Goal: Information Seeking & Learning: Learn about a topic

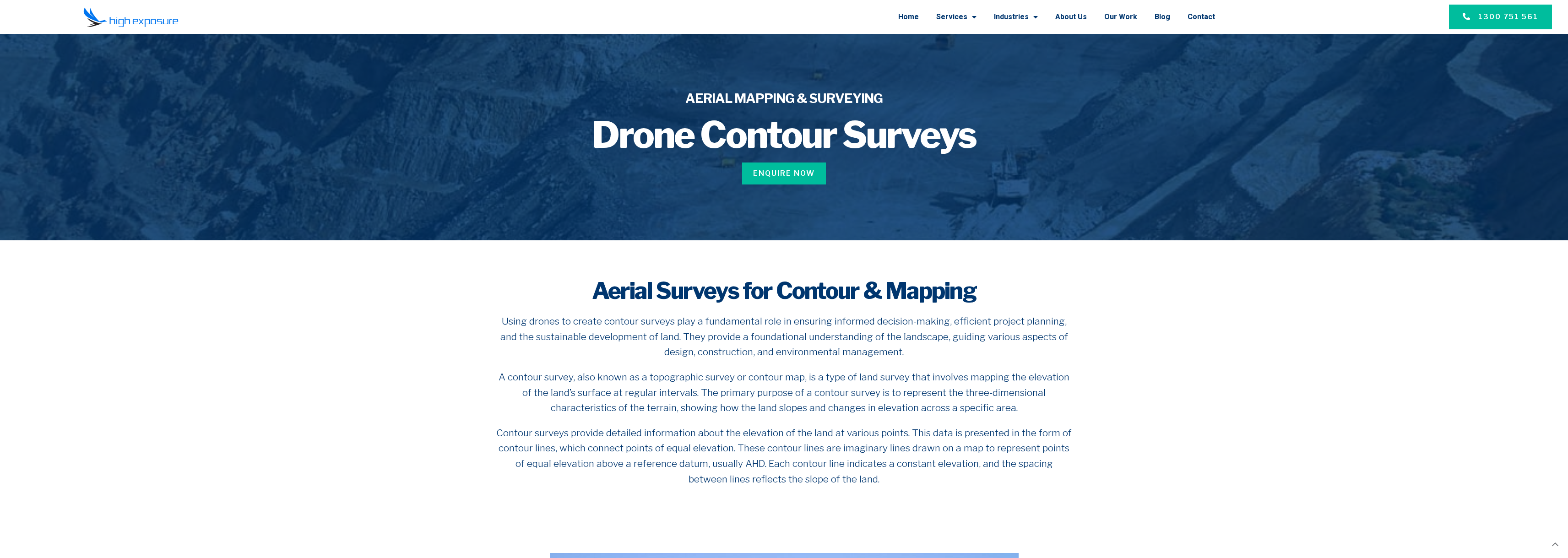
drag, startPoint x: 1178, startPoint y: 203, endPoint x: 838, endPoint y: 17, distance: 387.6
click at [1065, 16] on link "About Us" at bounding box center [1071, 16] width 32 height 24
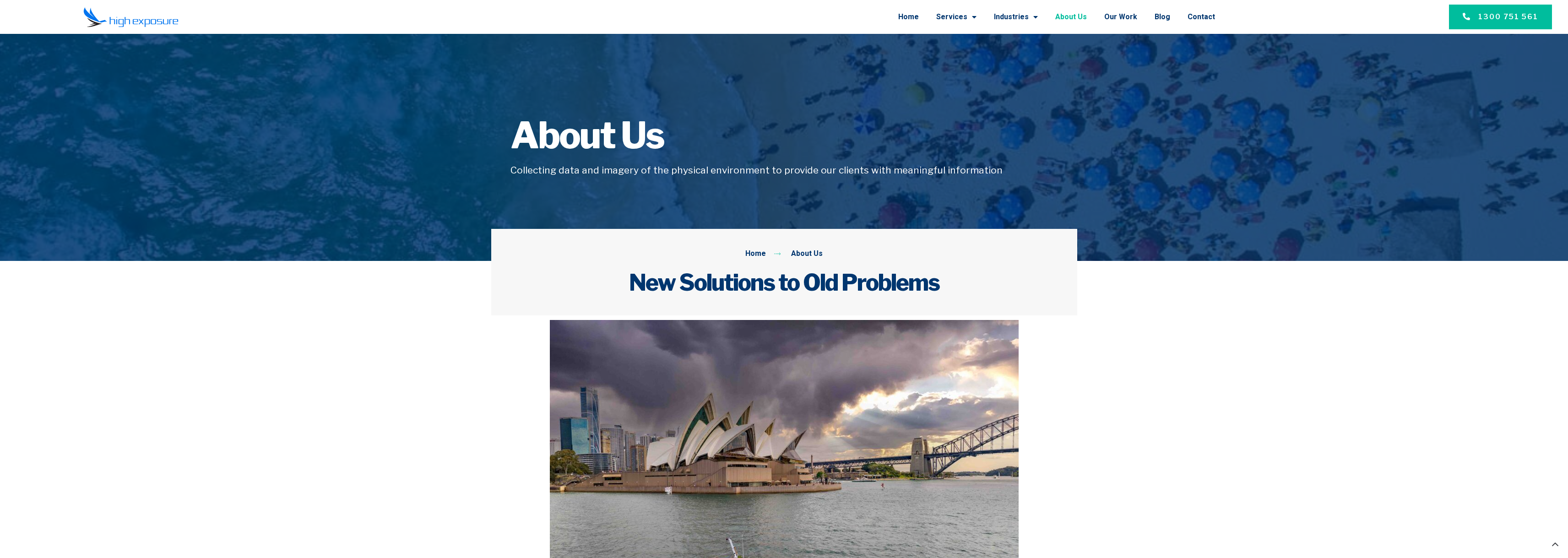
drag, startPoint x: 1129, startPoint y: 209, endPoint x: 821, endPoint y: 79, distance: 334.3
click at [965, 10] on link "Services" at bounding box center [956, 16] width 40 height 24
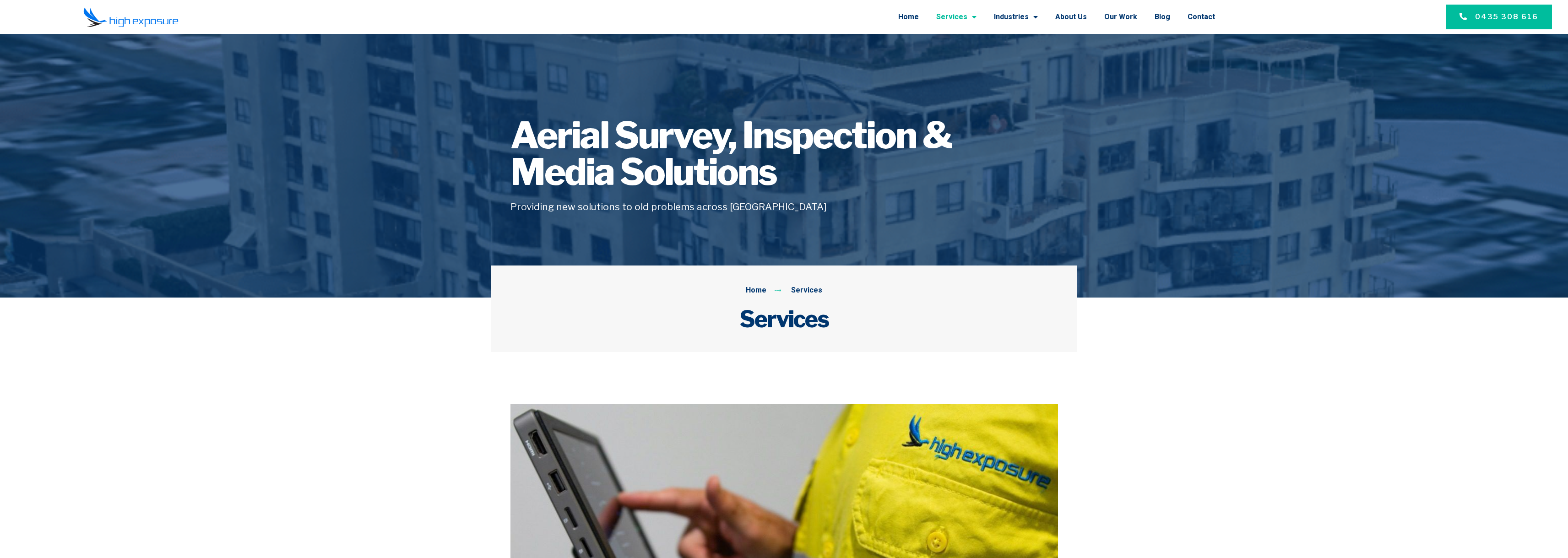
click at [972, 21] on link "Services" at bounding box center [956, 16] width 40 height 24
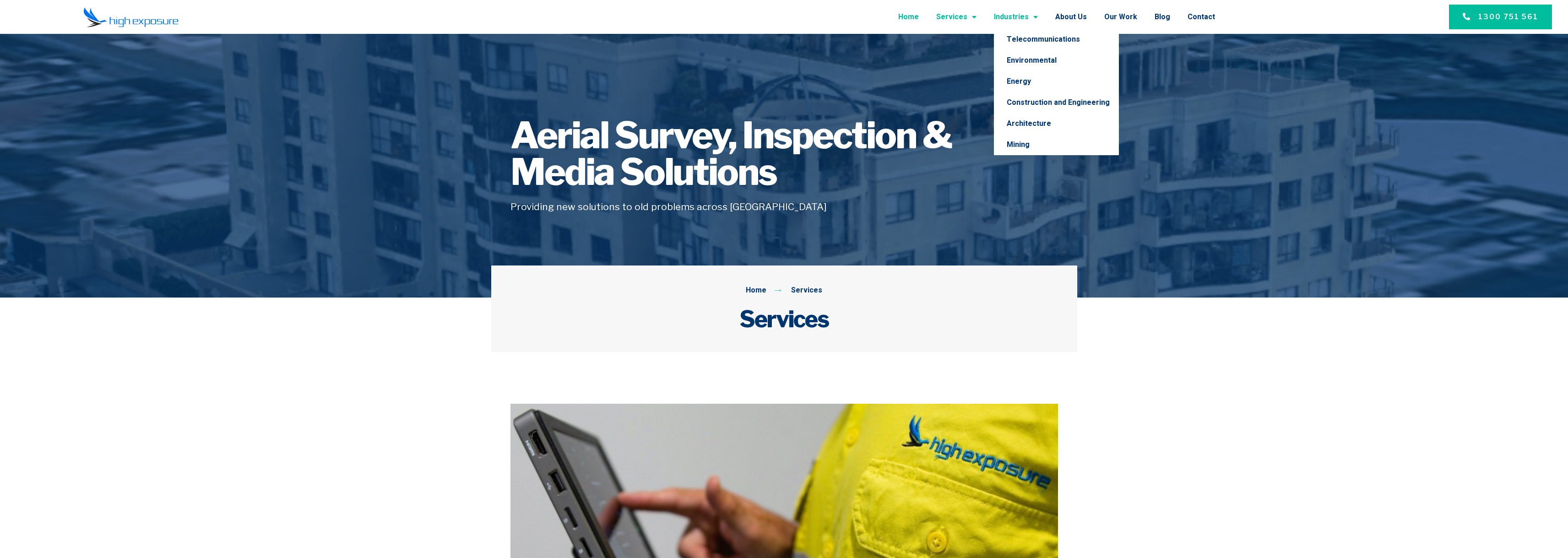
click at [919, 21] on link "Home" at bounding box center [909, 16] width 21 height 24
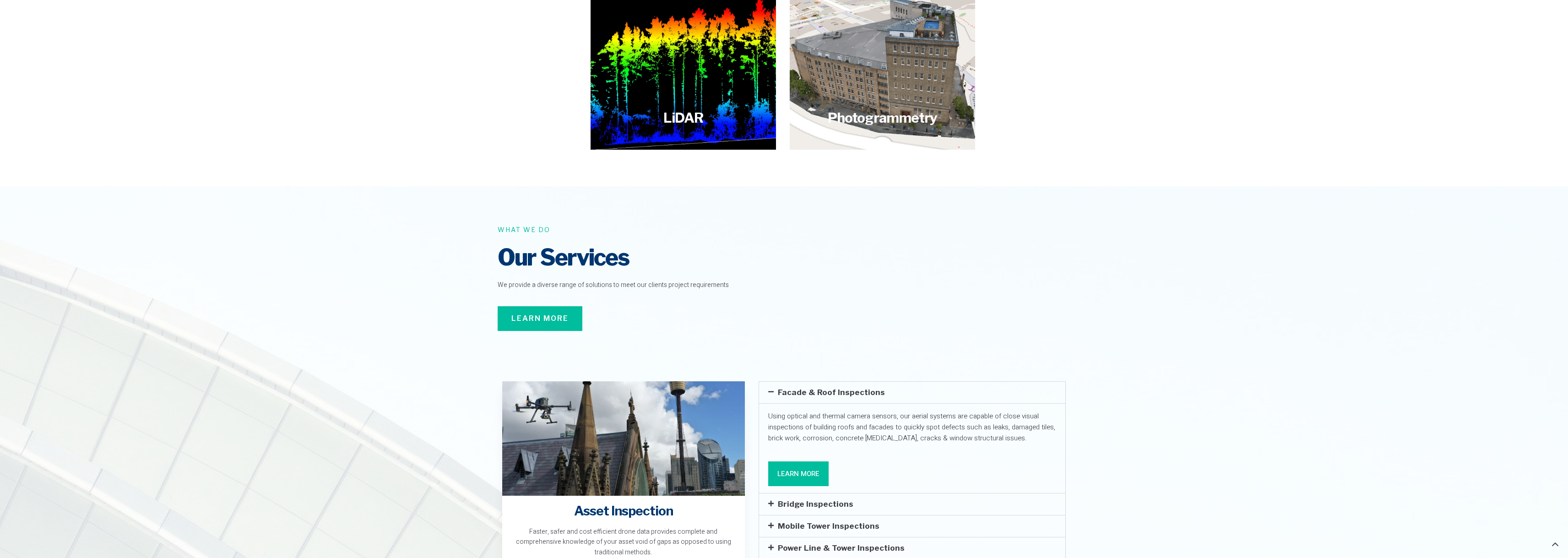
scroll to position [1098, 0]
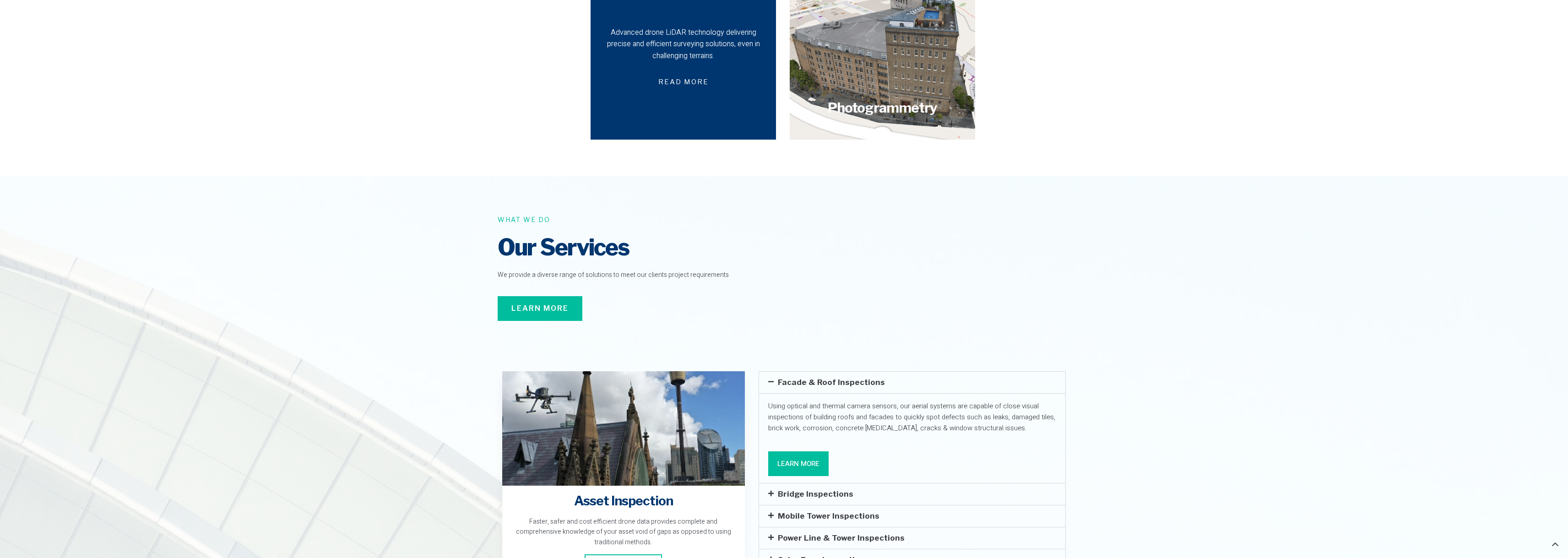
click at [752, 68] on div "Advanced drone LiDAR technology delivering precise and efficient surveying solu…" at bounding box center [683, 59] width 186 height 160
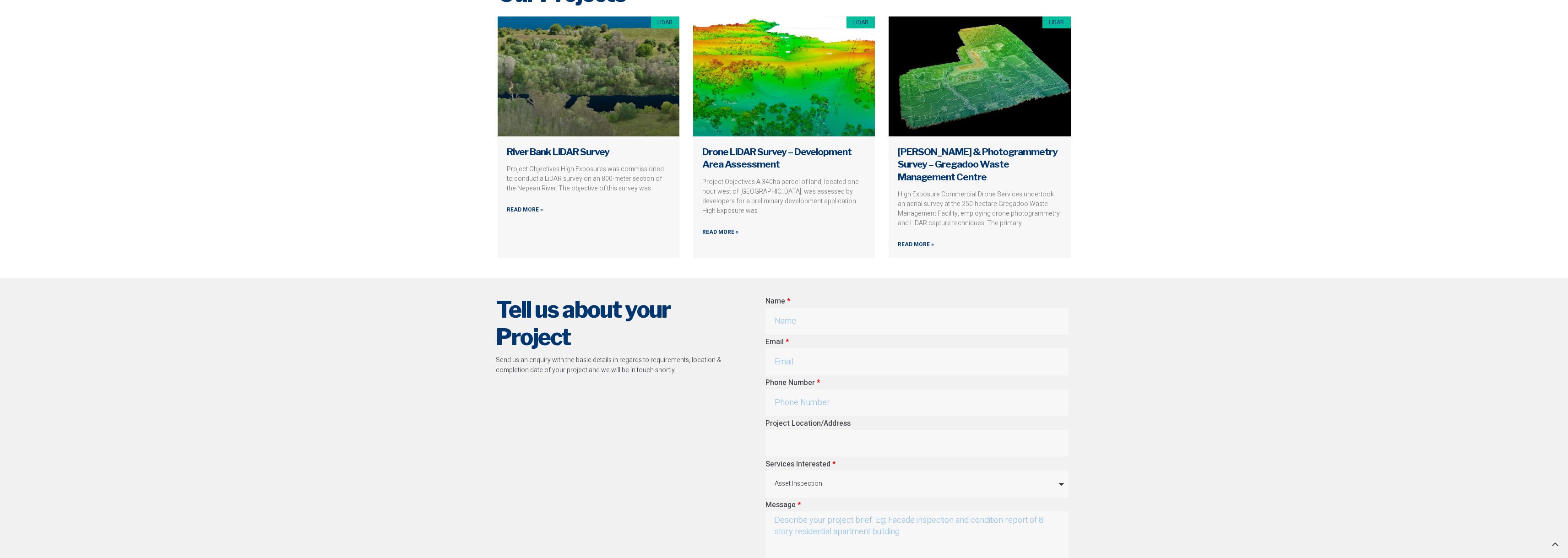
scroll to position [3524, 0]
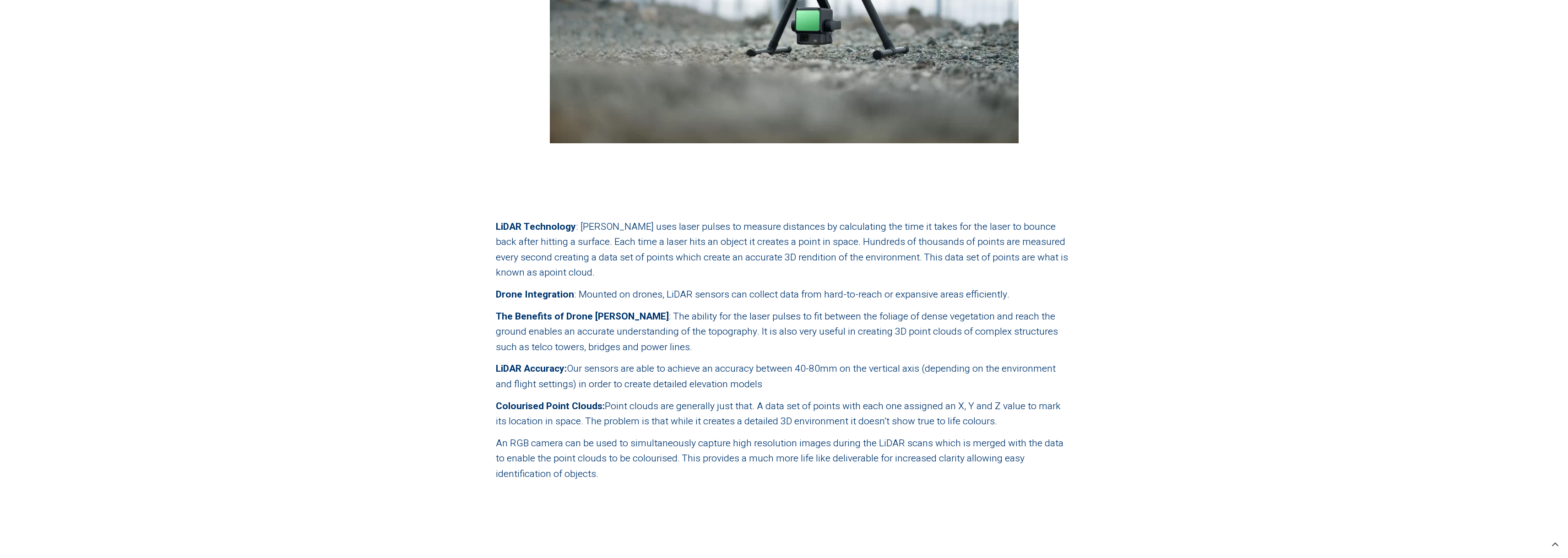
drag, startPoint x: 1181, startPoint y: 176, endPoint x: 994, endPoint y: 24, distance: 241.0
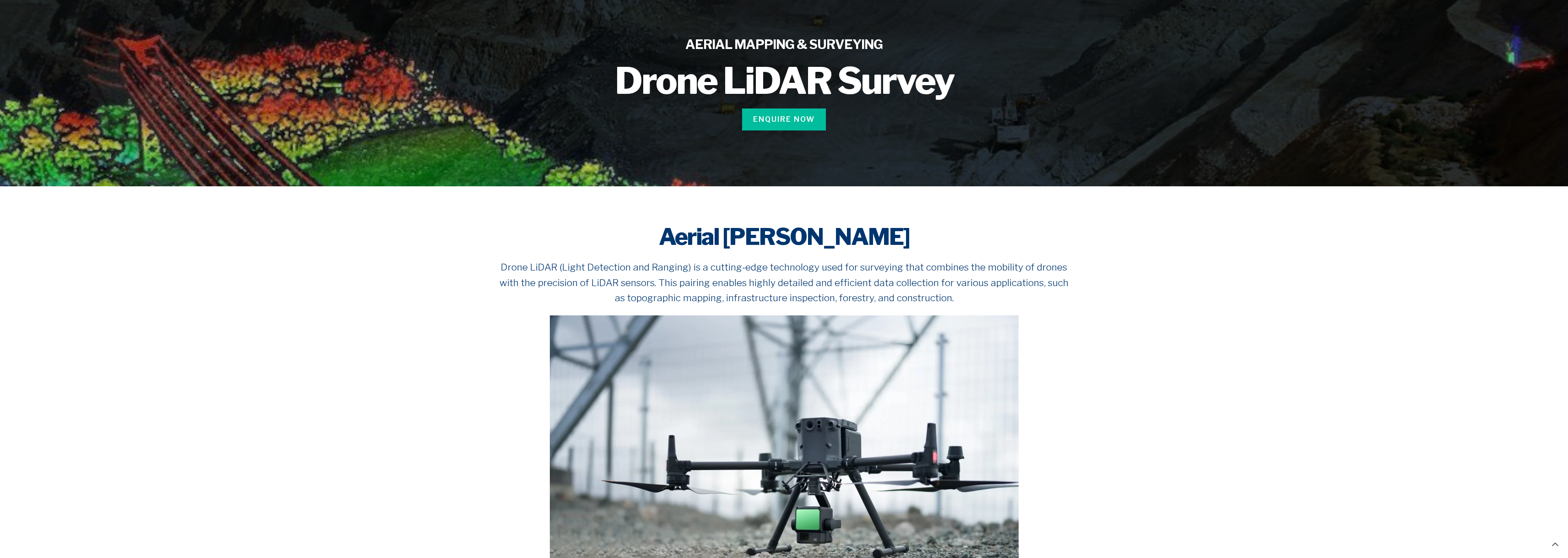
scroll to position [0, 0]
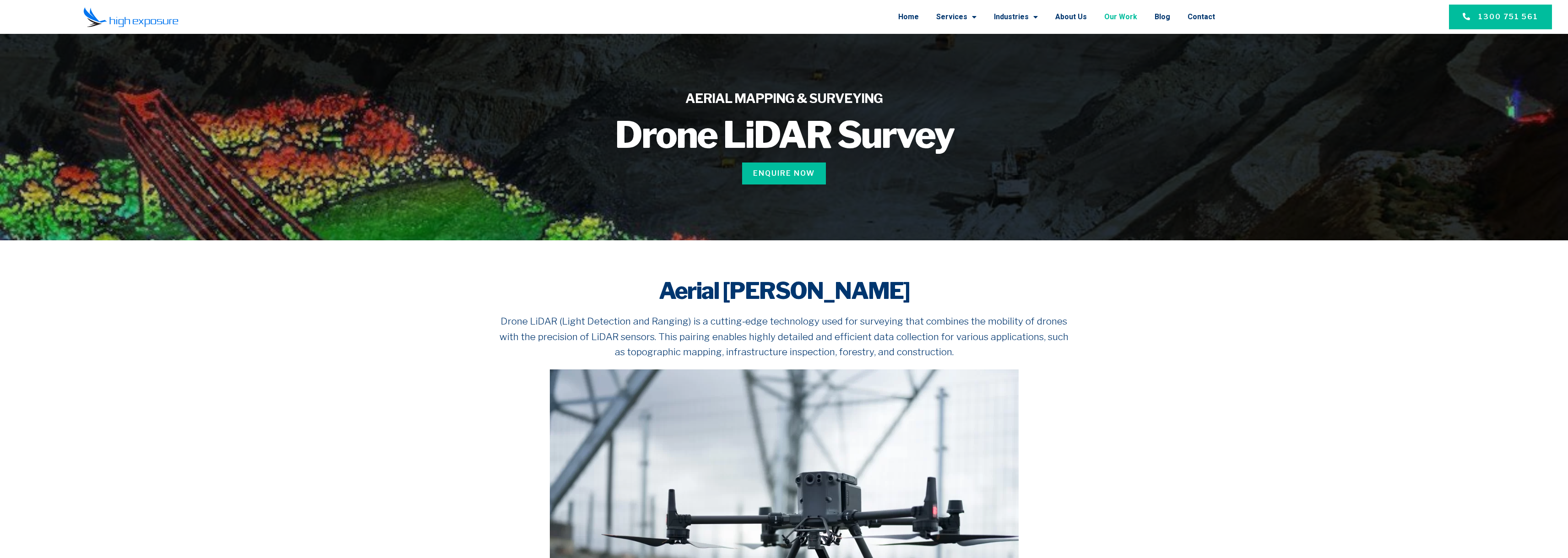
click at [1132, 12] on link "Our Work" at bounding box center [1121, 16] width 33 height 24
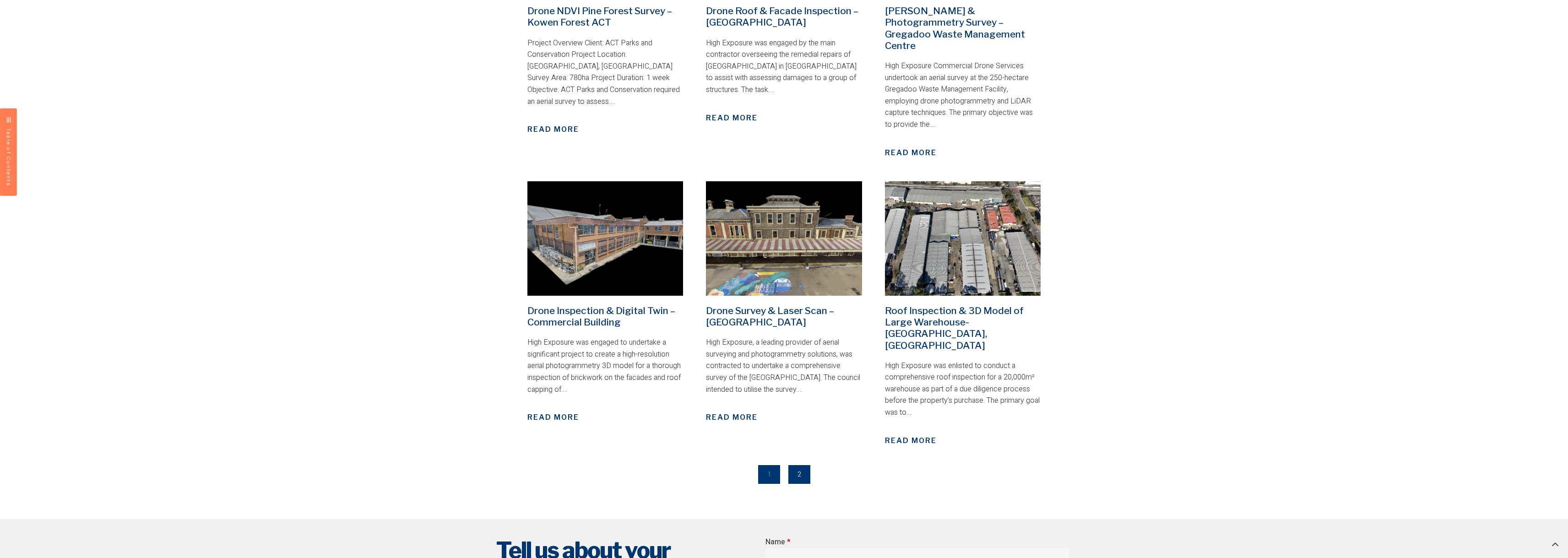
scroll to position [1133, 0]
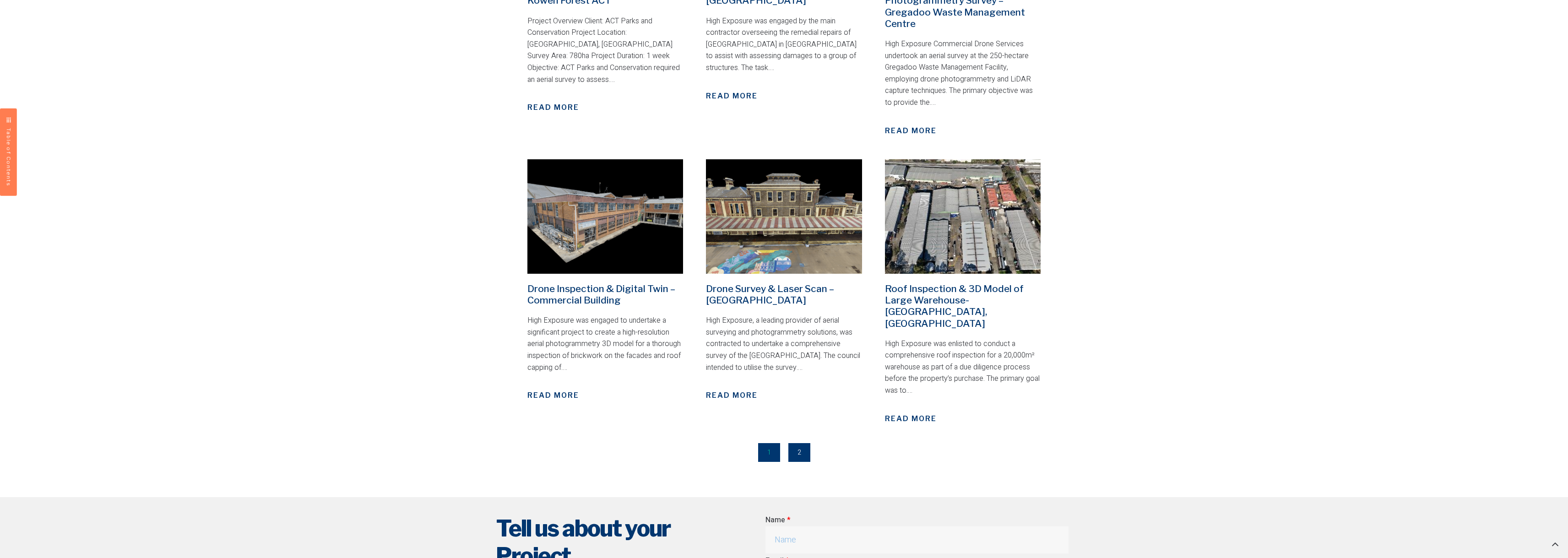
click at [796, 443] on link "Page 2" at bounding box center [799, 452] width 22 height 19
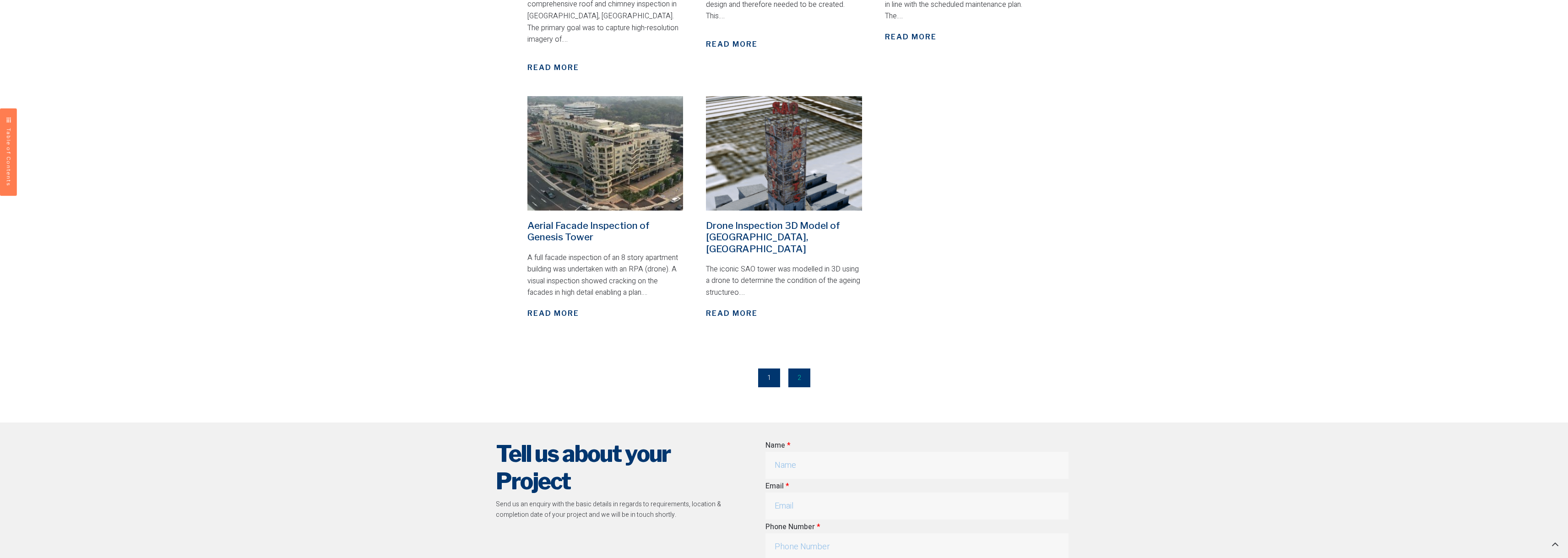
scroll to position [595, 0]
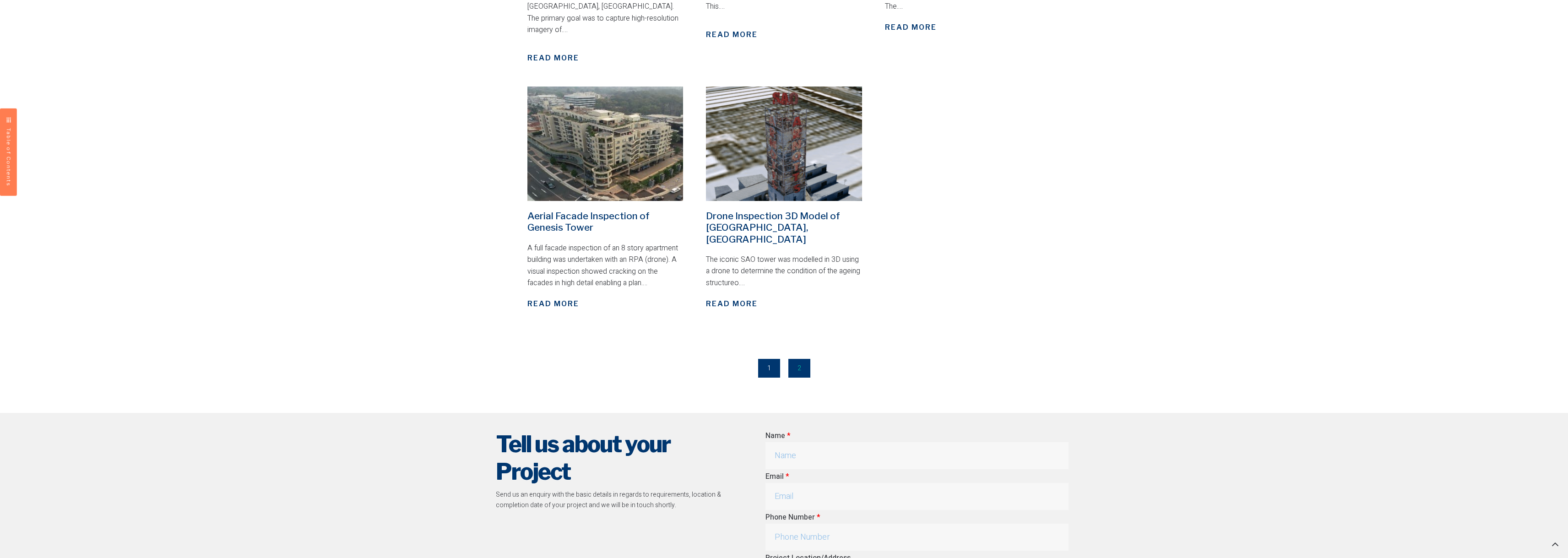
click at [768, 359] on link "Page 1" at bounding box center [769, 368] width 22 height 19
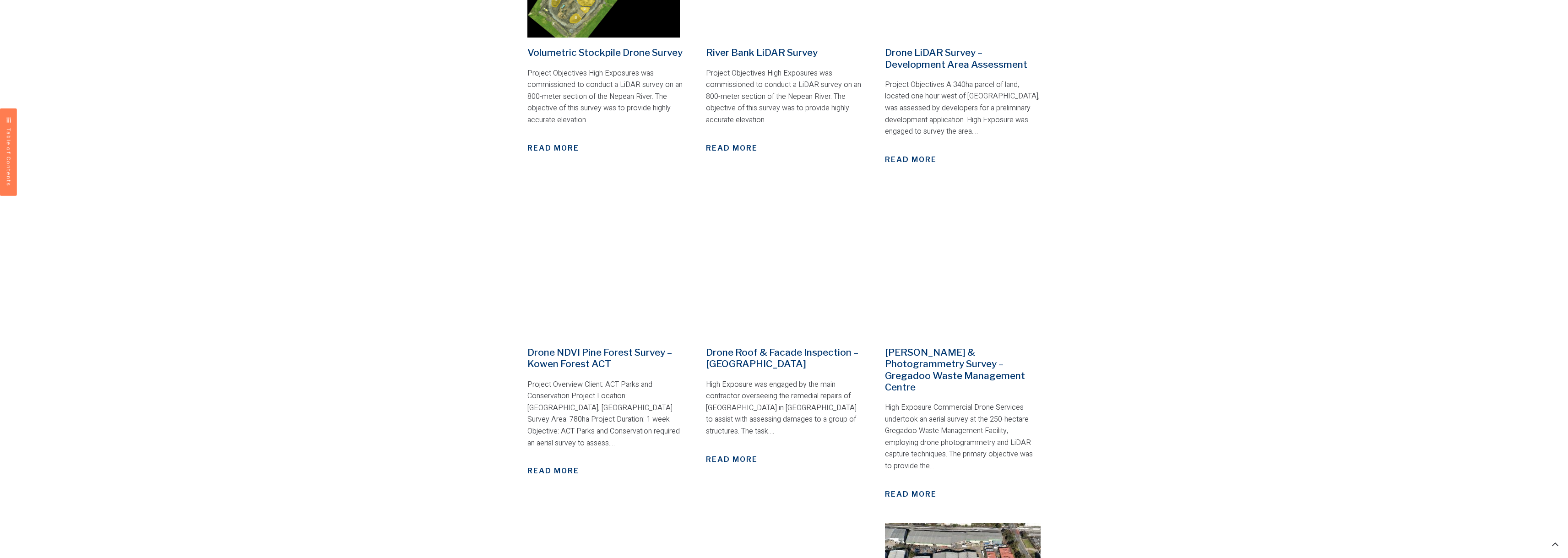
scroll to position [732, 0]
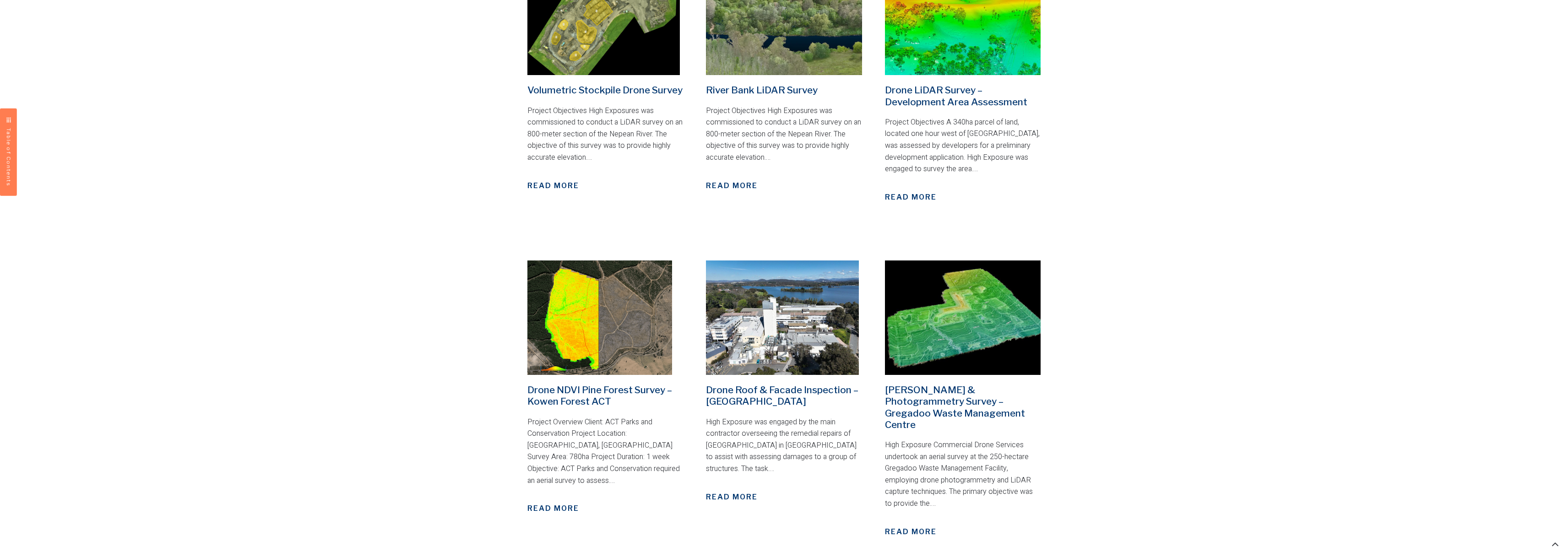
click at [775, 84] on link "River Bank LiDAR Survey" at bounding box center [762, 89] width 112 height 12
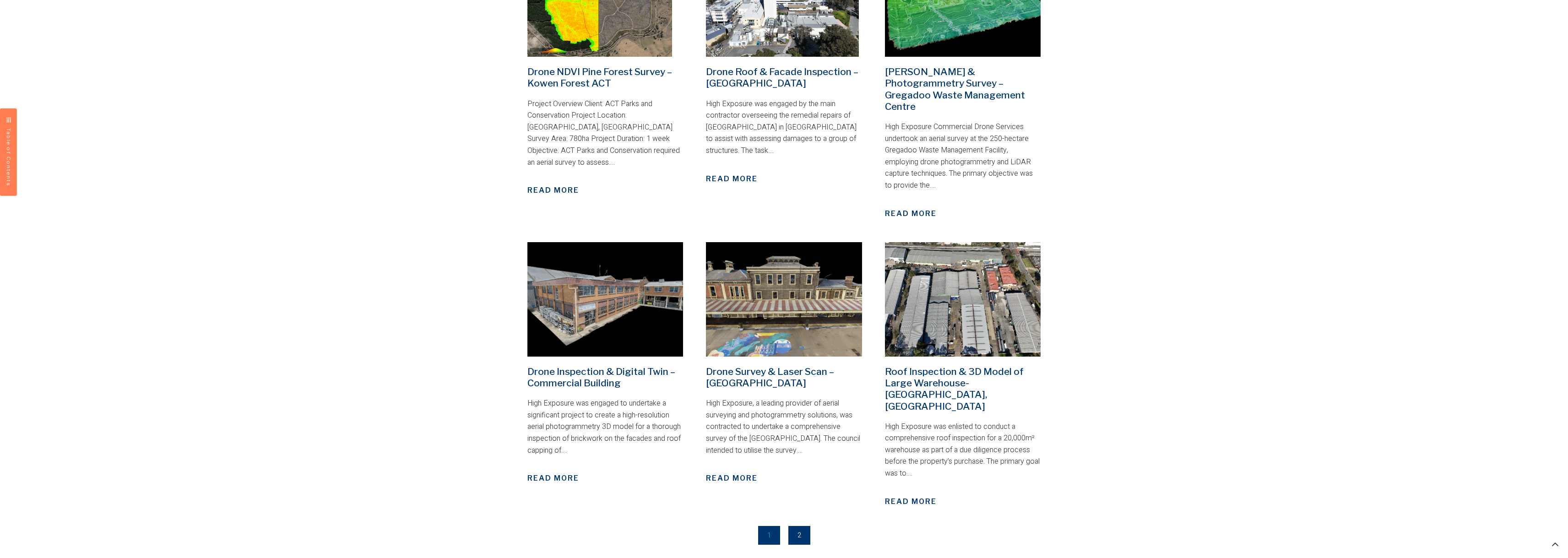
scroll to position [1098, 0]
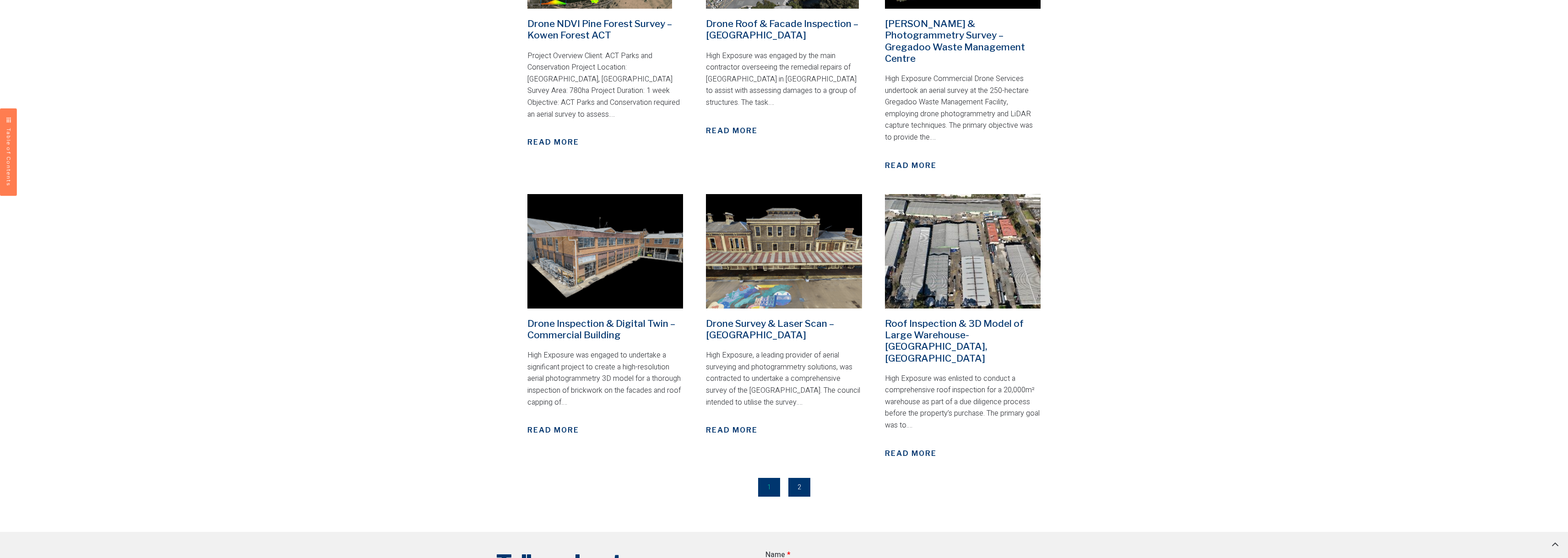
click at [987, 236] on img at bounding box center [963, 251] width 156 height 114
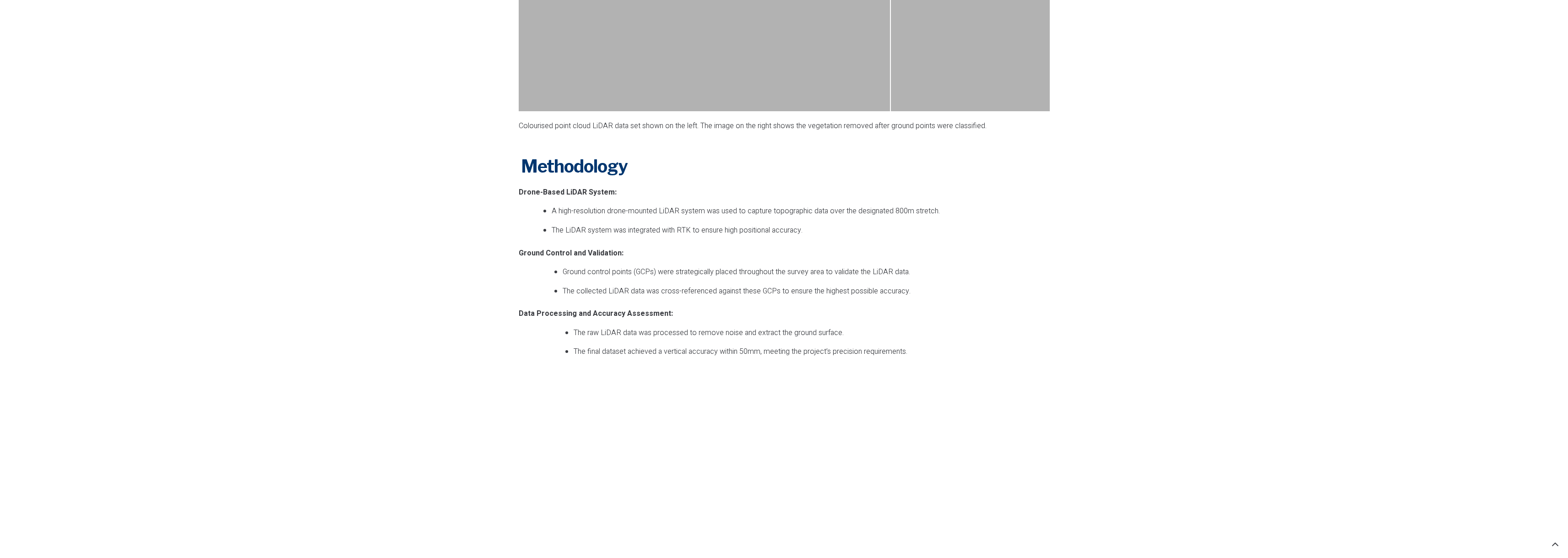
scroll to position [961, 0]
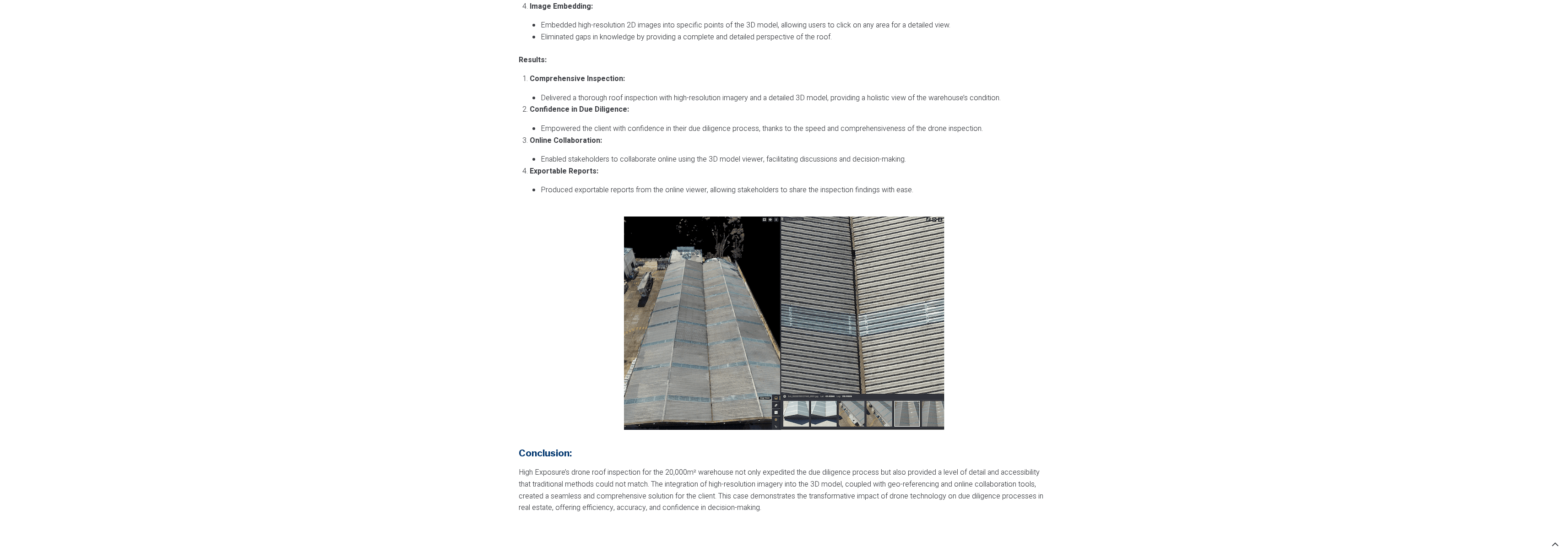
scroll to position [1465, 0]
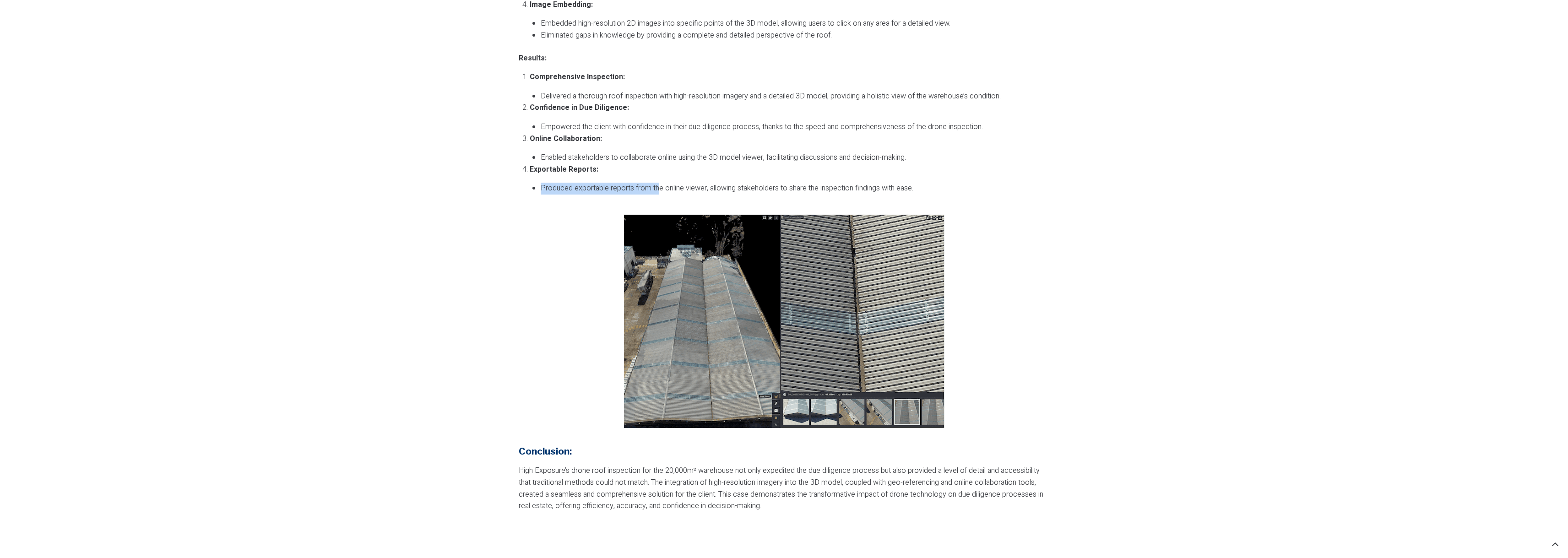
drag, startPoint x: 544, startPoint y: 169, endPoint x: 659, endPoint y: 171, distance: 115.0
click at [657, 183] on li "Produced exportable reports from the online viewer, allowing stakeholders to sh…" at bounding box center [795, 189] width 509 height 12
click at [663, 183] on li "Produced exportable reports from the online viewer, allowing stakeholders to sh…" at bounding box center [795, 189] width 509 height 12
drag, startPoint x: 708, startPoint y: 170, endPoint x: 956, endPoint y: 175, distance: 248.1
click at [955, 183] on li "Produced exportable reports from the online viewer, allowing stakeholders to sh…" at bounding box center [795, 189] width 509 height 12
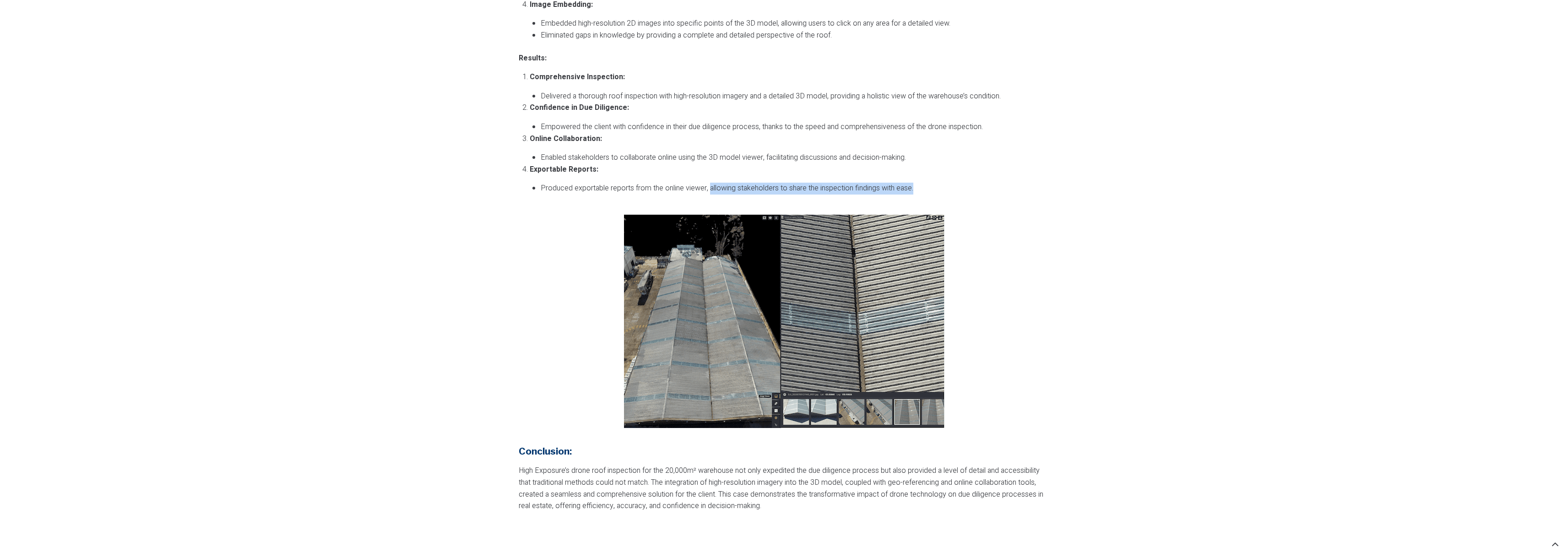
click at [956, 175] on div "Execution: Data Capture: Conducted drone flights to capture high-detail imagery…" at bounding box center [784, 24] width 531 height 362
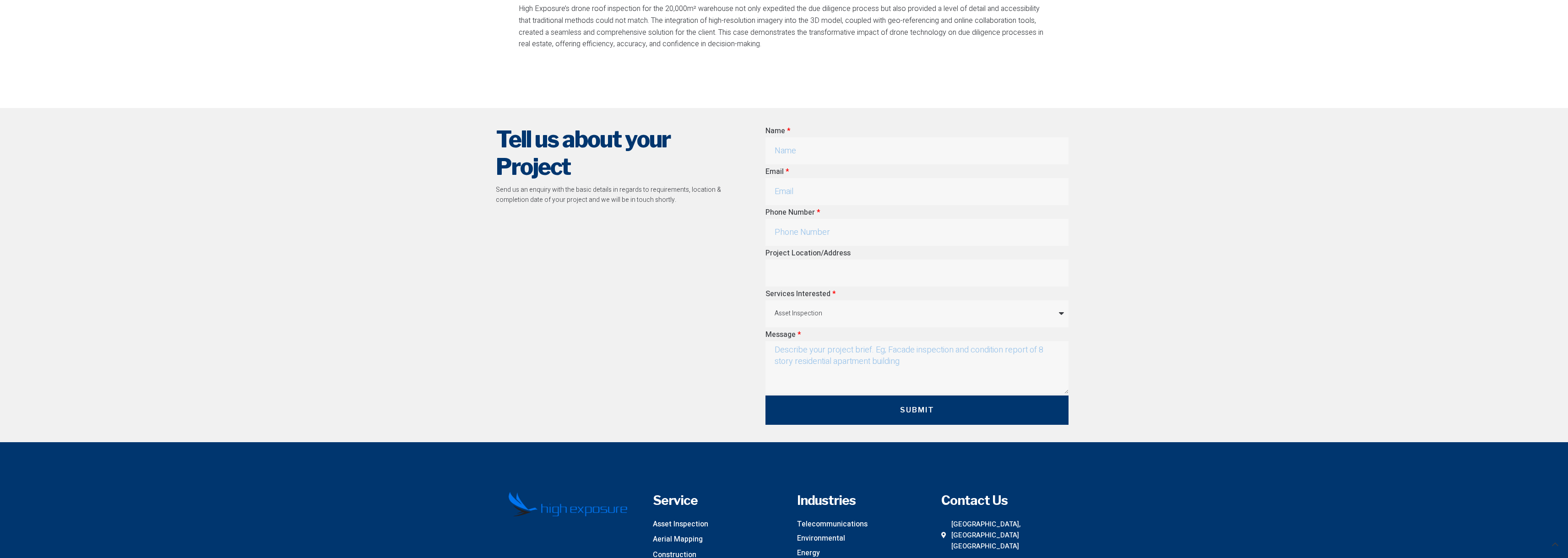
scroll to position [1830, 0]
